Goal: Browse casually

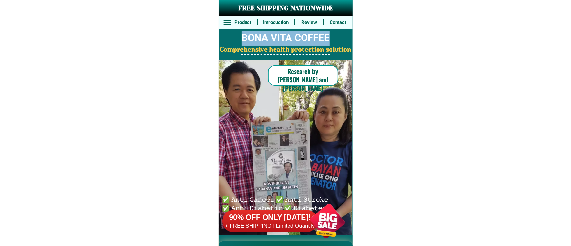
drag, startPoint x: 233, startPoint y: 31, endPoint x: 359, endPoint y: 36, distance: 126.2
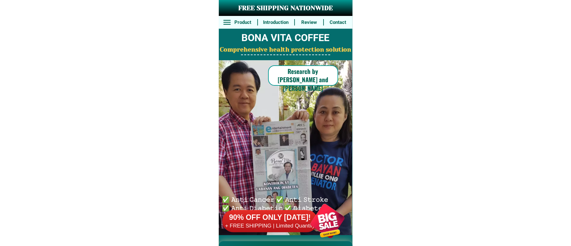
drag, startPoint x: 243, startPoint y: 6, endPoint x: 363, endPoint y: 3, distance: 120.1
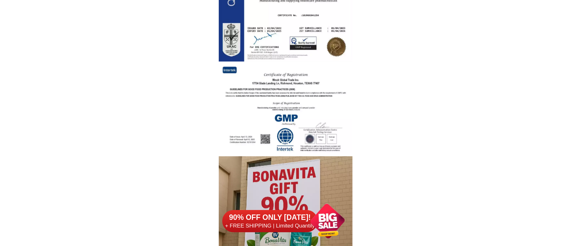
scroll to position [1062, 0]
